Goal: Transaction & Acquisition: Purchase product/service

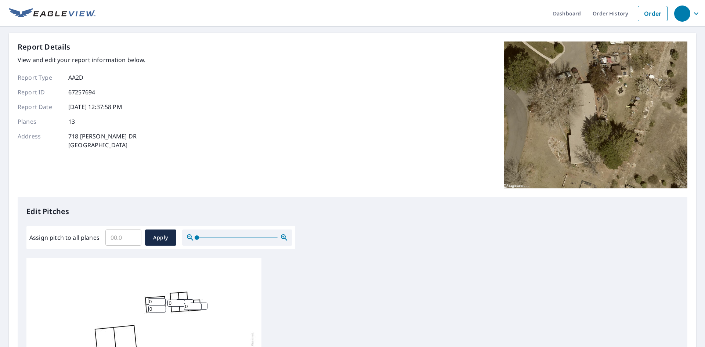
click at [282, 255] on div "Edit Pitches Assign pitch to all planes ​ Apply 0 0 0 0 0 0 0 0 0 0 0 0 0" at bounding box center [353, 347] width 670 height 300
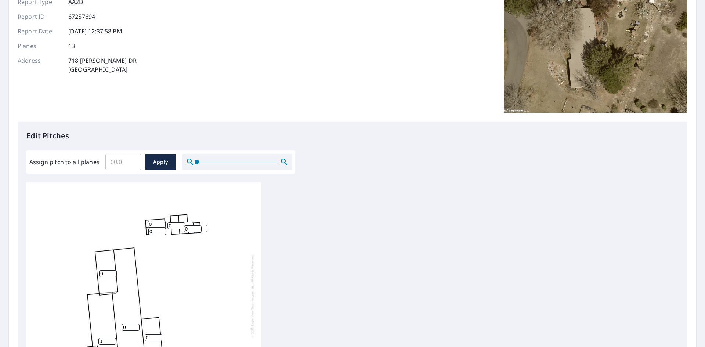
scroll to position [7, 0]
click at [113, 270] on input "1" at bounding box center [108, 273] width 18 height 7
click at [330, 223] on div "0 0 1 0 0 0 0 0 0 0 0 0 0" at bounding box center [352, 298] width 652 height 231
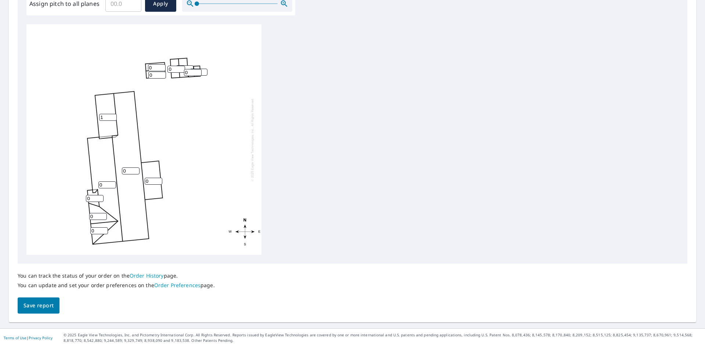
scroll to position [0, 0]
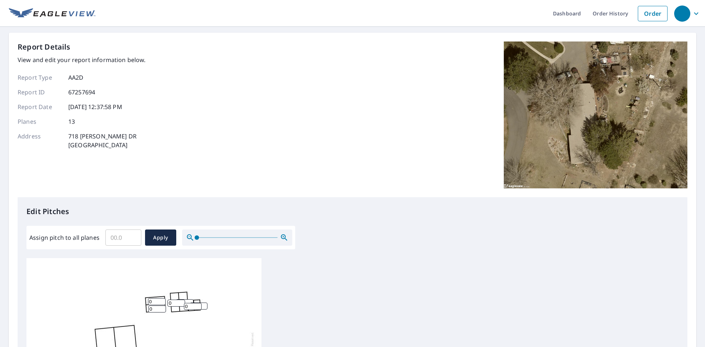
drag, startPoint x: 66, startPoint y: 14, endPoint x: 202, endPoint y: 64, distance: 144.4
click at [202, 64] on div "Report Details View and edit your report information below. Report Type AA2D Re…" at bounding box center [353, 120] width 670 height 156
drag, startPoint x: 23, startPoint y: 14, endPoint x: 645, endPoint y: 10, distance: 621.9
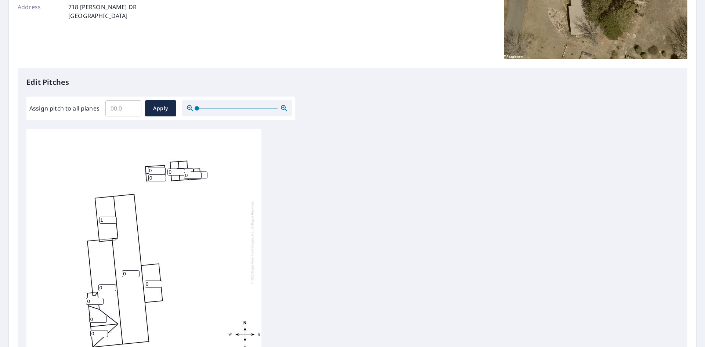
scroll to position [7, 0]
click at [111, 217] on input "2" at bounding box center [108, 220] width 18 height 7
type input "3"
click at [111, 217] on input "3" at bounding box center [108, 220] width 18 height 7
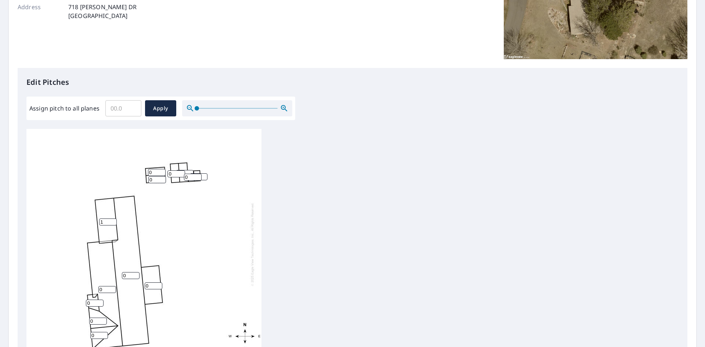
type input "1"
type input "3"
click at [131, 270] on input "0" at bounding box center [131, 273] width 18 height 7
type input "3"
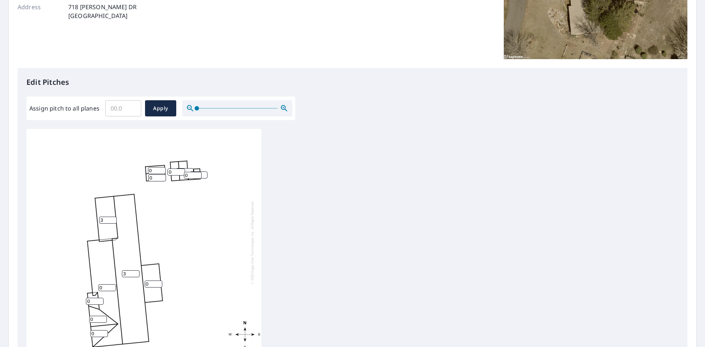
click at [152, 281] on input "0" at bounding box center [154, 284] width 18 height 7
type input "1"
click at [108, 284] on input "0" at bounding box center [107, 287] width 18 height 7
type input "3"
type input "2"
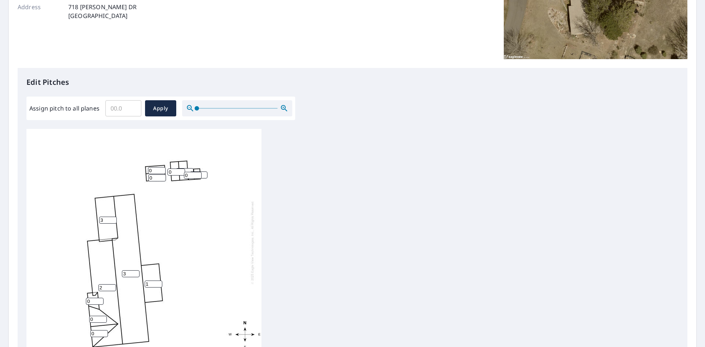
click at [126, 270] on input "3" at bounding box center [131, 273] width 18 height 7
type input "2"
click at [109, 217] on input "3" at bounding box center [108, 220] width 18 height 7
type input "2"
click at [94, 298] on input "0" at bounding box center [95, 301] width 18 height 7
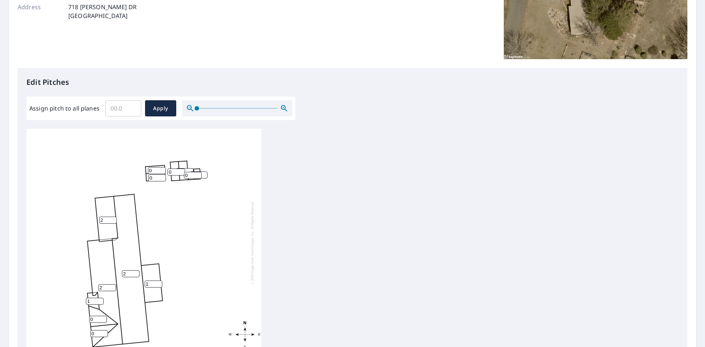
type input "1"
click at [96, 316] on input "0" at bounding box center [98, 319] width 18 height 7
type input "3"
click at [95, 330] on input "0" at bounding box center [99, 333] width 18 height 7
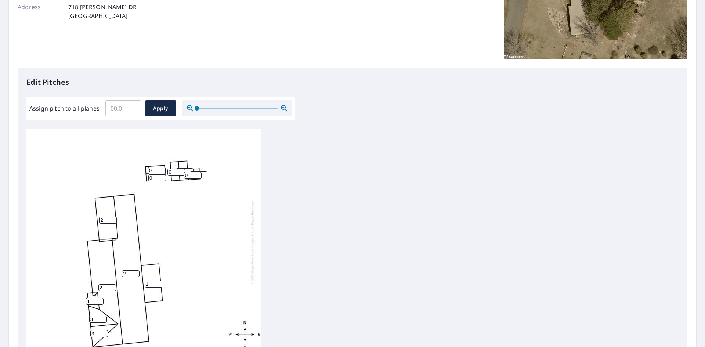
type input "3"
click at [152, 167] on input "0" at bounding box center [157, 170] width 18 height 7
type input "3"
click at [154, 174] on input "0" at bounding box center [157, 177] width 18 height 7
type input "3"
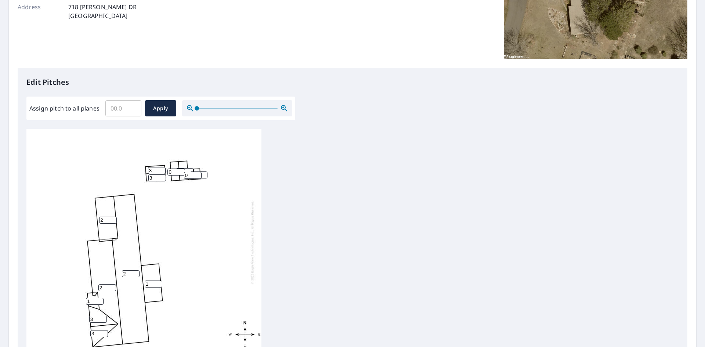
click at [175, 169] on input "0" at bounding box center [176, 172] width 18 height 7
type input "3"
click at [190, 172] on input "0" at bounding box center [193, 175] width 18 height 7
type input "2"
type input "3"
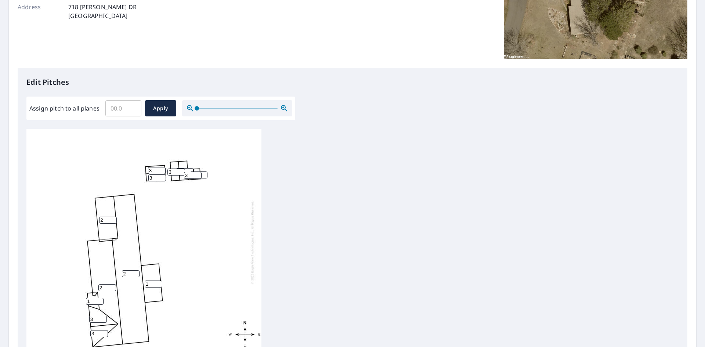
click at [223, 185] on div "2 2 2 1 3 3 0 3 1 3 3 0 3" at bounding box center [143, 242] width 235 height 231
click at [203, 172] on input "1" at bounding box center [199, 175] width 18 height 7
click at [203, 172] on input "2" at bounding box center [199, 175] width 18 height 7
click at [203, 172] on input "3" at bounding box center [199, 175] width 18 height 7
click at [203, 172] on input "2" at bounding box center [199, 175] width 18 height 7
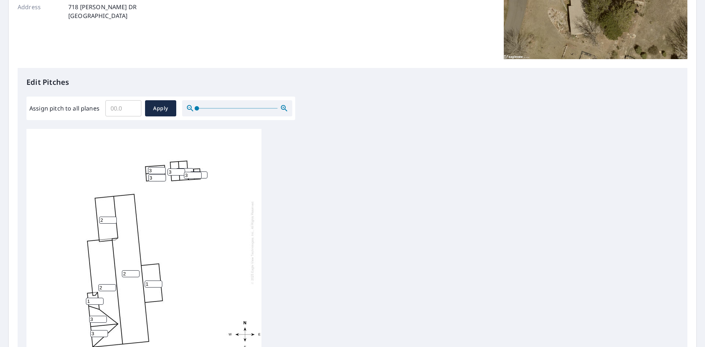
type input "1"
click at [203, 172] on input "1" at bounding box center [199, 175] width 18 height 7
click at [282, 105] on icon "button" at bounding box center [284, 108] width 6 height 6
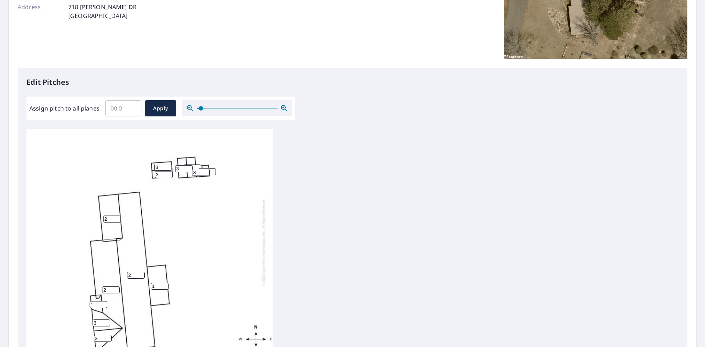
click at [282, 105] on icon "button" at bounding box center [284, 108] width 6 height 6
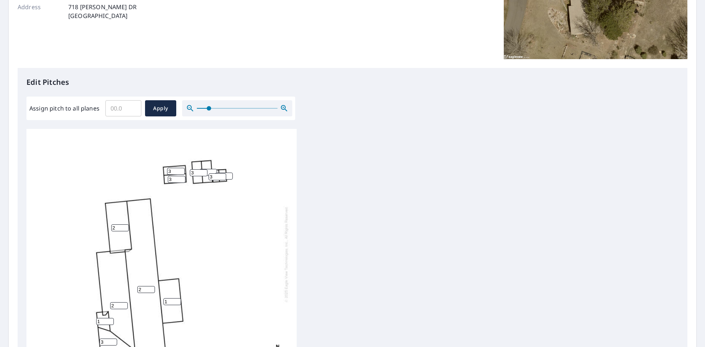
click at [282, 105] on icon "button" at bounding box center [284, 108] width 6 height 6
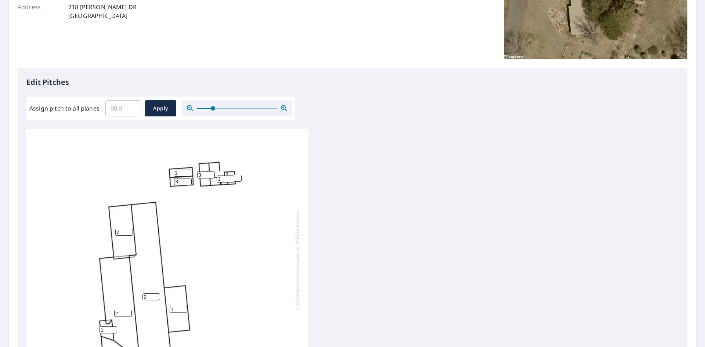
click at [282, 105] on icon "button" at bounding box center [284, 108] width 6 height 6
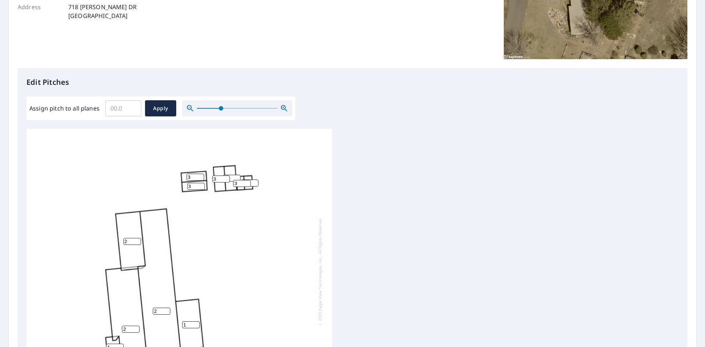
click at [282, 105] on icon "button" at bounding box center [284, 108] width 6 height 6
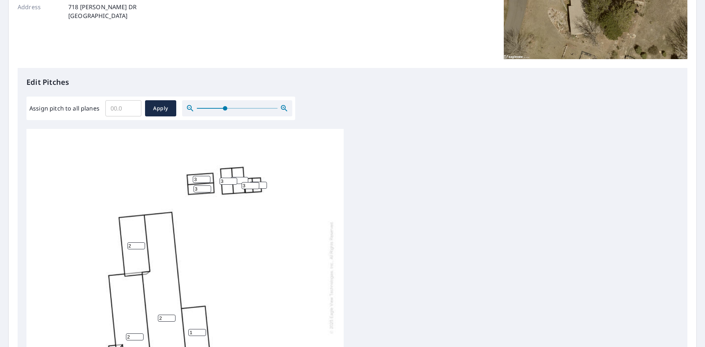
click at [282, 105] on icon "button" at bounding box center [284, 108] width 6 height 6
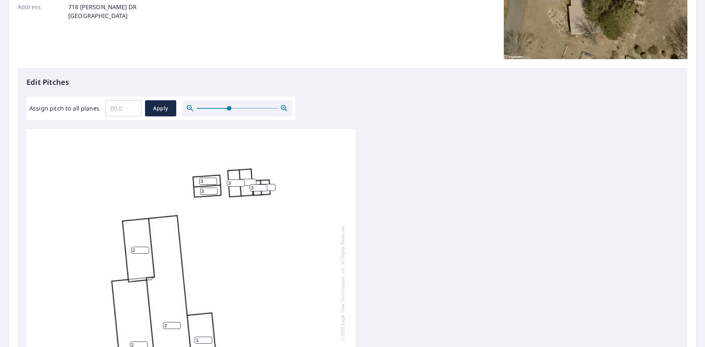
click at [282, 105] on icon "button" at bounding box center [284, 108] width 6 height 6
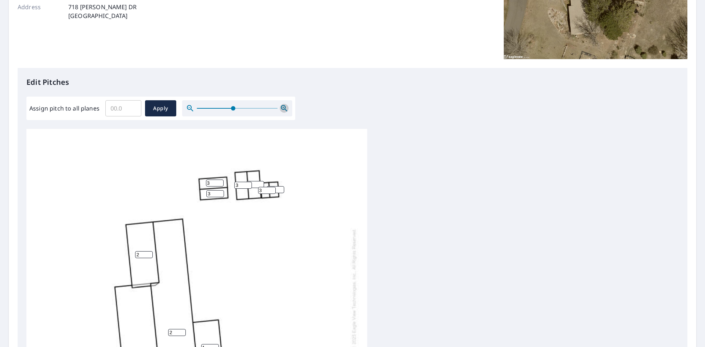
click at [282, 105] on icon "button" at bounding box center [284, 108] width 6 height 6
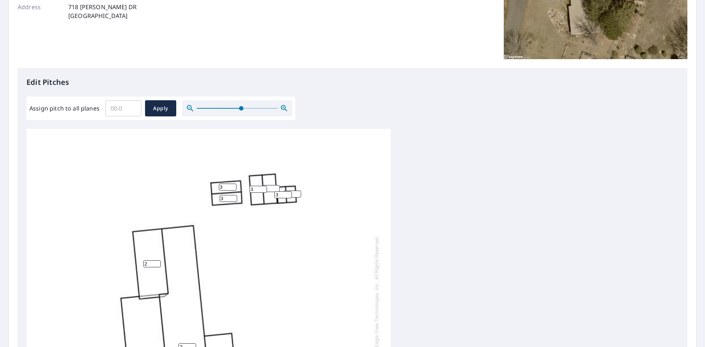
click at [282, 105] on icon "button" at bounding box center [284, 108] width 6 height 6
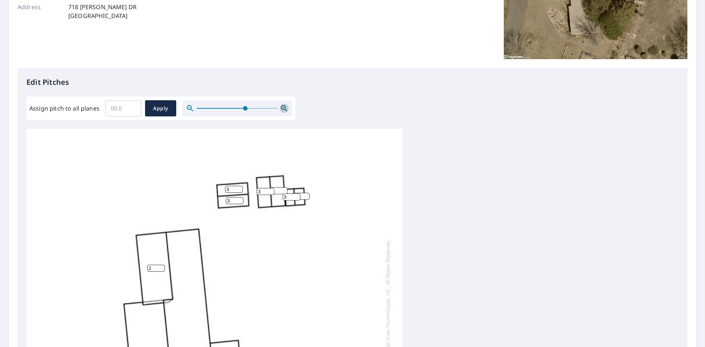
click at [282, 105] on icon "button" at bounding box center [284, 108] width 6 height 6
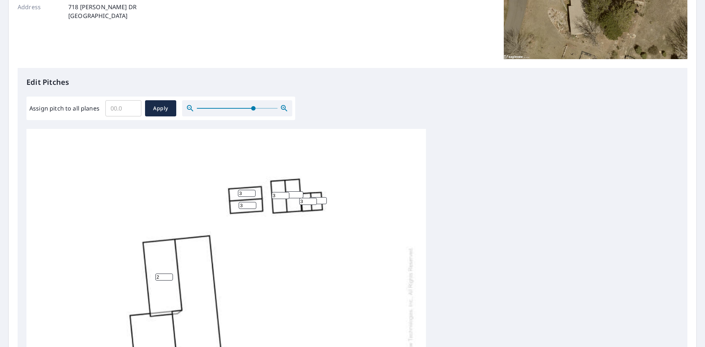
click at [320, 200] on input "1" at bounding box center [318, 200] width 18 height 7
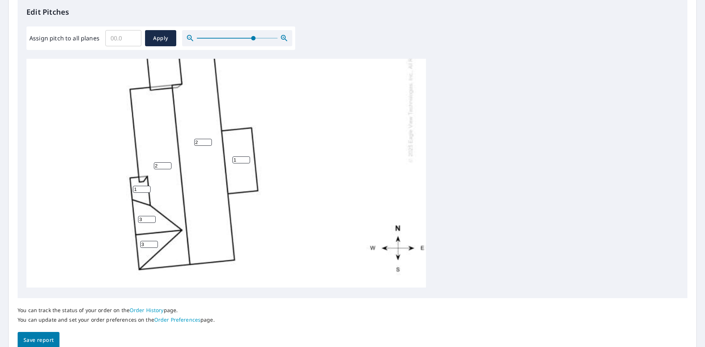
scroll to position [234, 0]
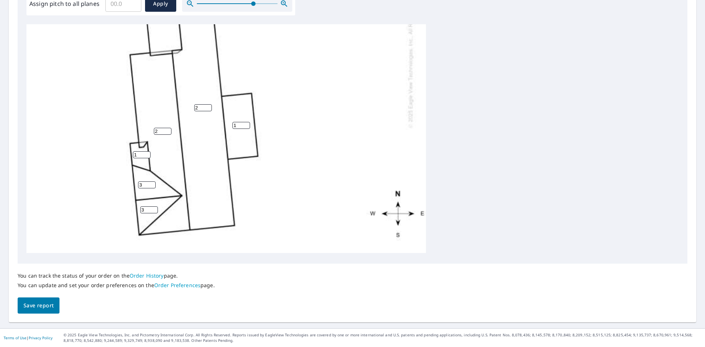
type input "3"
click at [34, 303] on span "Save report" at bounding box center [39, 305] width 30 height 9
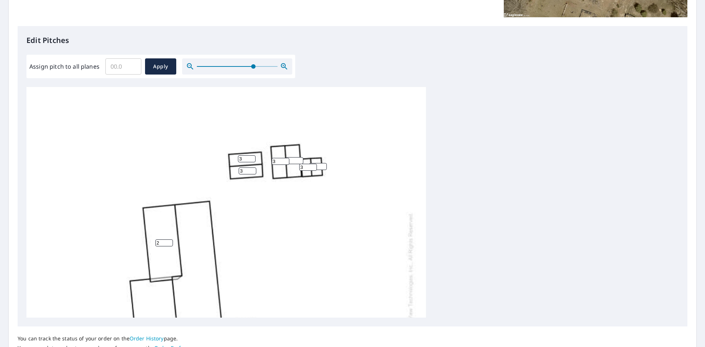
scroll to position [0, 0]
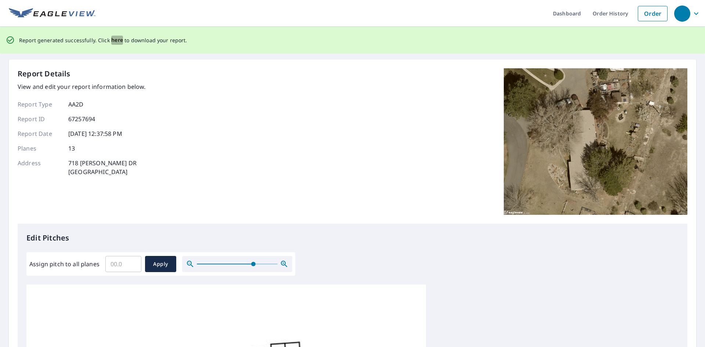
click at [112, 40] on span "here" at bounding box center [117, 40] width 12 height 9
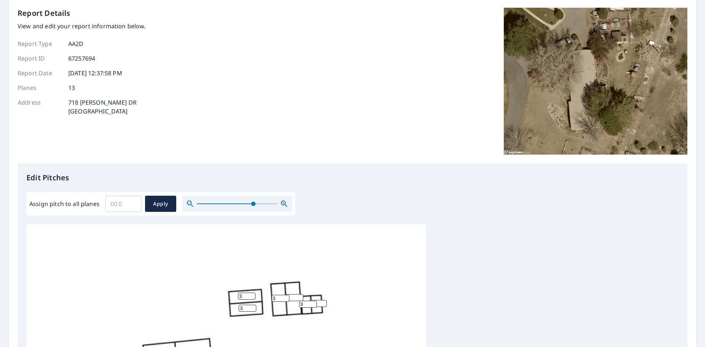
scroll to position [12, 0]
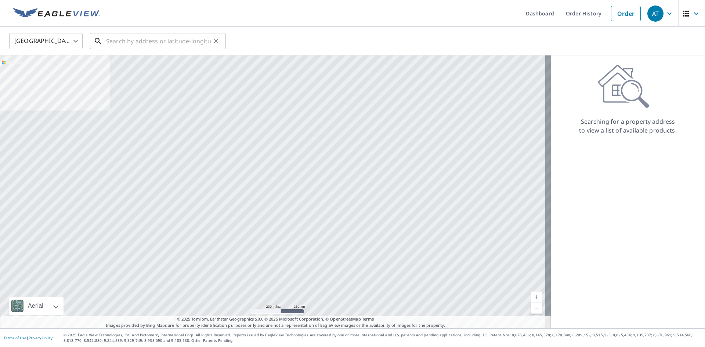
click at [136, 47] on input "text" at bounding box center [158, 41] width 105 height 21
paste input "718 Daniel Dr, Grand Junction, CO 81506"
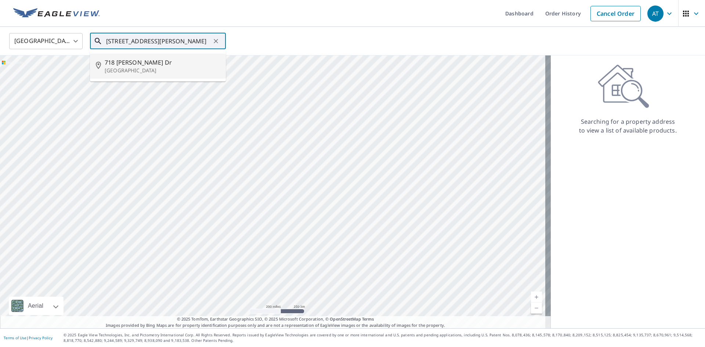
click at [161, 54] on li "718 Daniel Dr Grand Junction, CO 81506" at bounding box center [158, 66] width 136 height 25
type input "718 Daniel Dr Grand Junction, CO 81506"
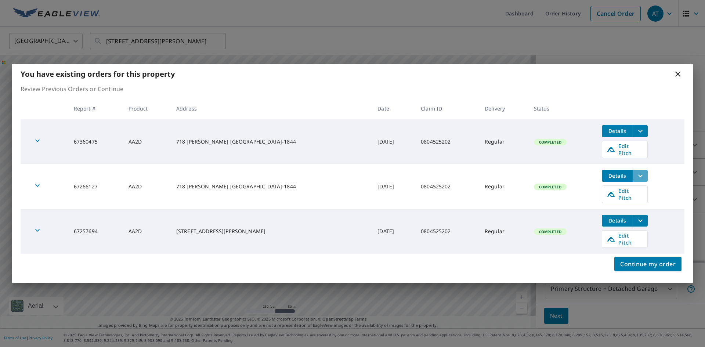
click at [642, 179] on button "filesDropdownBtn-67266127" at bounding box center [640, 176] width 15 height 12
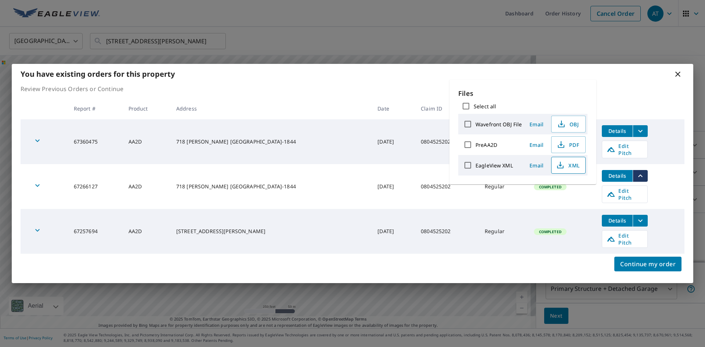
click at [572, 163] on span "XML" at bounding box center [568, 165] width 24 height 9
click at [573, 146] on span "PDF" at bounding box center [568, 144] width 24 height 9
click at [641, 101] on div "Review Previous Orders or Continue Report # Product Address Date Claim ID Deliv…" at bounding box center [353, 168] width 682 height 169
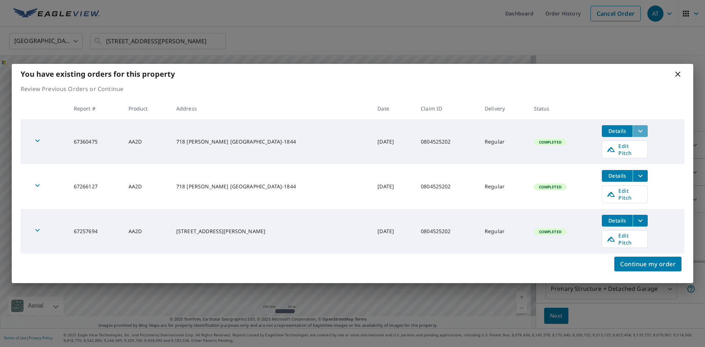
click at [640, 136] on icon "filesDropdownBtn-67360475" at bounding box center [640, 131] width 9 height 9
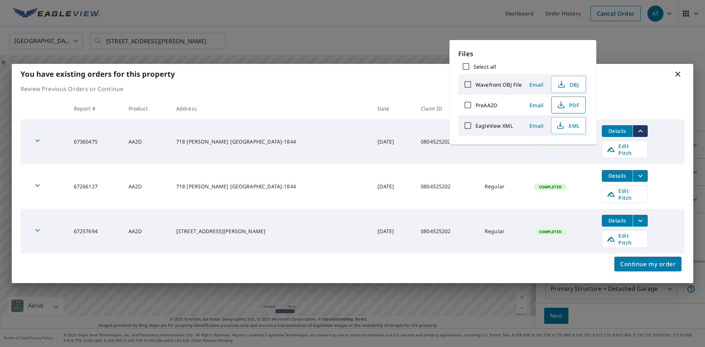
click at [566, 101] on span "PDF" at bounding box center [568, 105] width 24 height 9
click at [668, 93] on p "Review Previous Orders or Continue" at bounding box center [353, 88] width 664 height 9
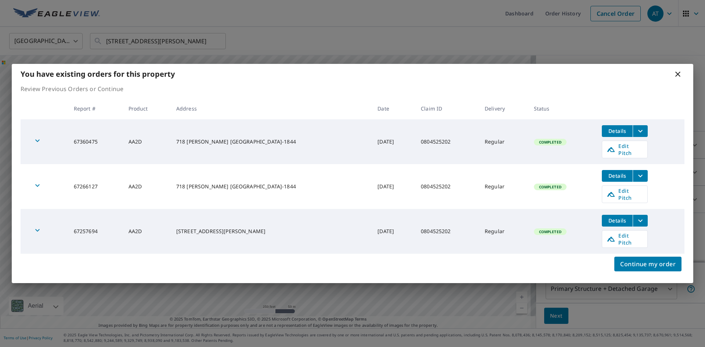
click at [679, 78] on icon at bounding box center [678, 74] width 9 height 9
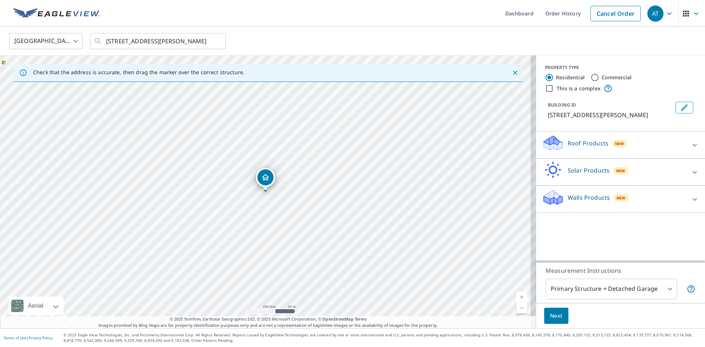
click at [656, 145] on div "Roof Products New" at bounding box center [614, 144] width 144 height 21
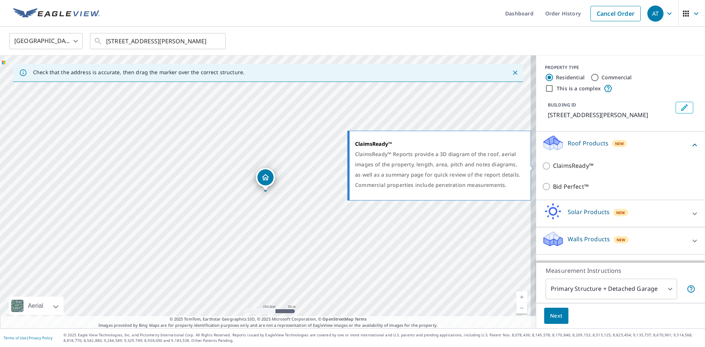
click at [561, 167] on p "ClaimsReady™" at bounding box center [573, 165] width 40 height 9
click at [553, 167] on input "ClaimsReady™" at bounding box center [547, 166] width 11 height 9
checkbox input "true"
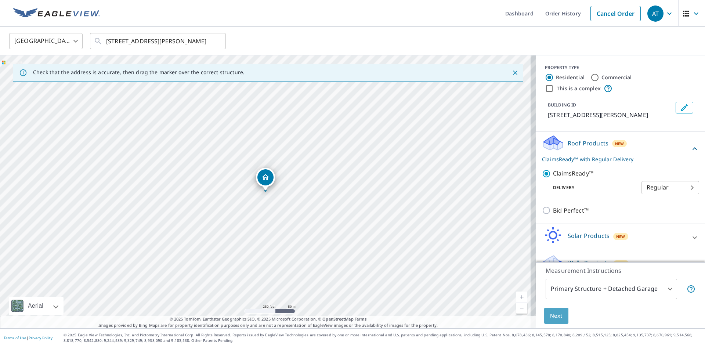
click at [554, 313] on span "Next" at bounding box center [556, 315] width 12 height 9
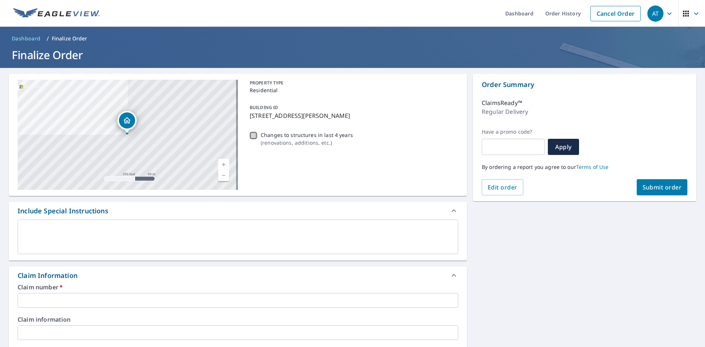
click at [249, 138] on input "Changes to structures in last 4 years ( renovations, additions, etc. )" at bounding box center [253, 135] width 9 height 9
checkbox input "true"
click at [656, 188] on span "Submit order" at bounding box center [662, 187] width 39 height 8
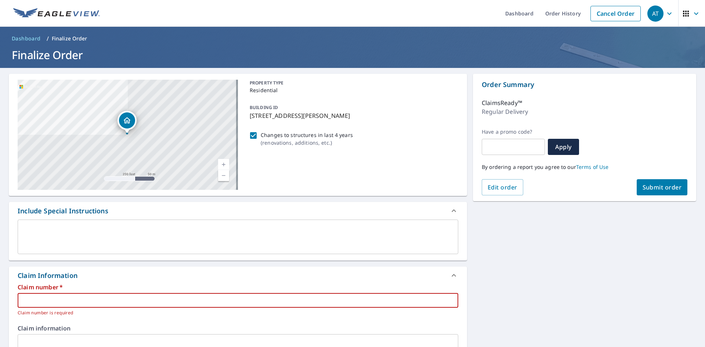
click at [120, 300] on input "text" at bounding box center [238, 300] width 441 height 15
paste input "0804525202"
type input "0804525202"
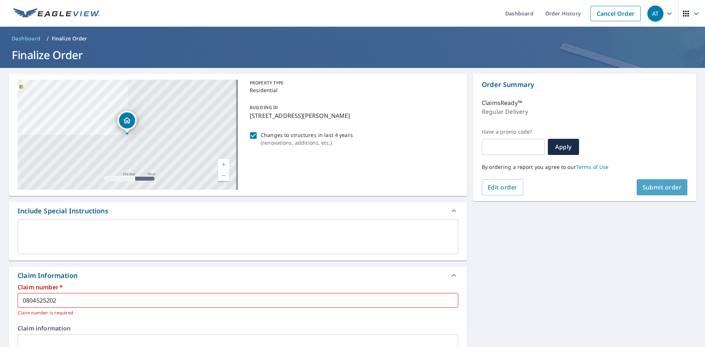
click at [650, 192] on button "Submit order" at bounding box center [662, 187] width 51 height 16
